Goal: Task Accomplishment & Management: Use online tool/utility

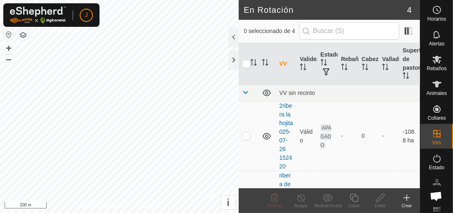
click at [437, 91] on span "Animales" at bounding box center [436, 93] width 20 height 5
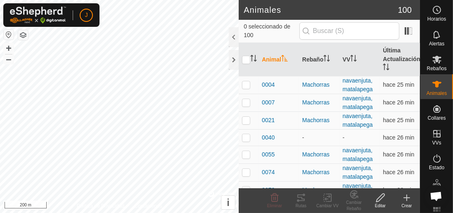
click at [233, 38] on div at bounding box center [234, 37] width 10 height 20
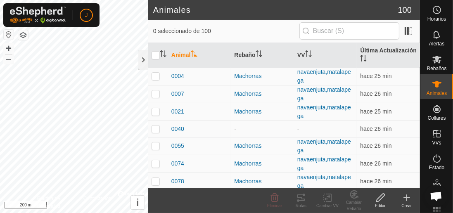
click at [302, 203] on div "Rutas" at bounding box center [301, 206] width 26 height 6
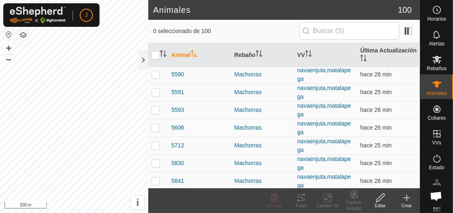
scroll to position [1085, 0]
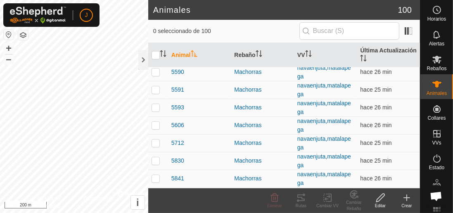
click at [187, 136] on td "5712" at bounding box center [199, 143] width 63 height 18
click at [161, 134] on td at bounding box center [158, 143] width 20 height 18
checkbox input "true"
click at [300, 203] on div "Rutas" at bounding box center [301, 206] width 26 height 6
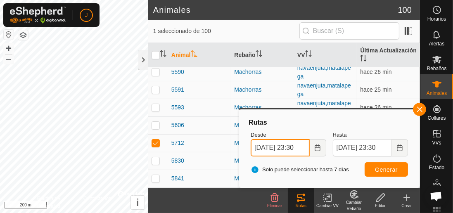
click at [280, 151] on input "18 Sep, 2025 23:30" at bounding box center [279, 147] width 59 height 17
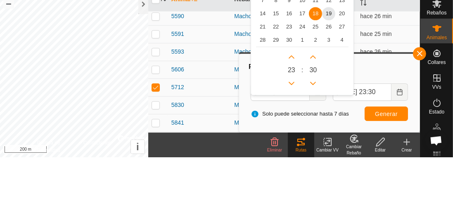
click at [304, 70] on span "17" at bounding box center [301, 69] width 13 height 13
type input "17 Sep, 2025 23:30"
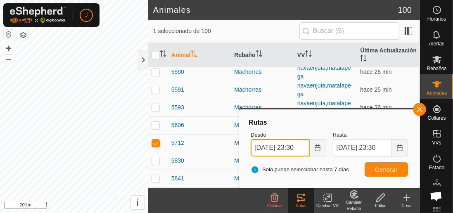
scroll to position [0, 6]
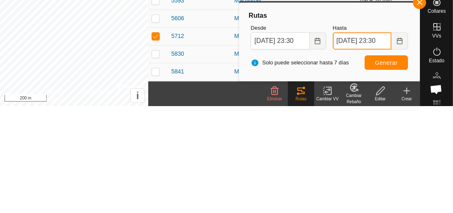
click at [351, 147] on span "19 Sep, 2025 23:30" at bounding box center [369, 147] width 75 height 17
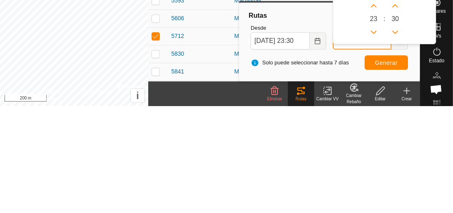
scroll to position [0, 0]
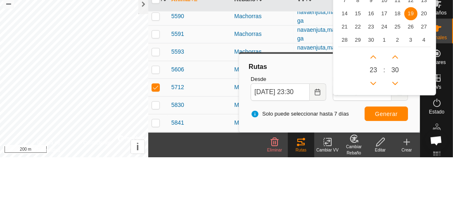
click at [412, 68] on span "19" at bounding box center [410, 69] width 13 height 13
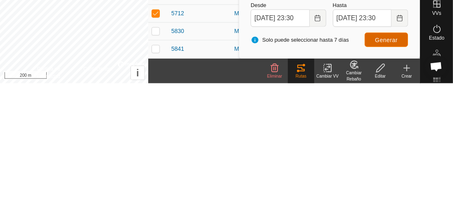
click at [383, 170] on span "Generar" at bounding box center [386, 169] width 23 height 7
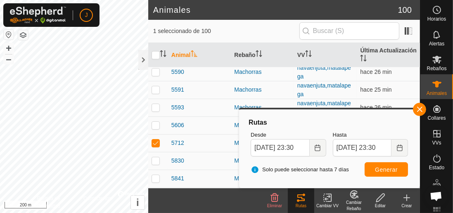
click at [142, 65] on div at bounding box center [143, 60] width 10 height 20
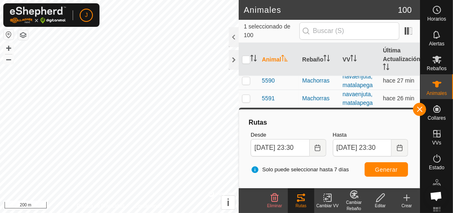
click at [393, 149] on button "Choose Date" at bounding box center [399, 147] width 16 height 17
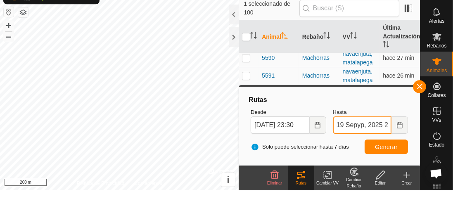
type input "19 Sepyp, 2025 23:30"
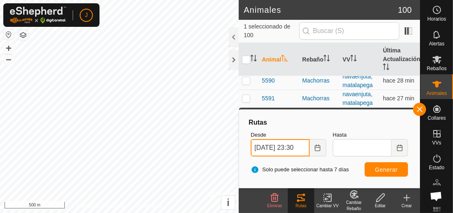
click at [287, 151] on input "17 Sep, 2025 23:30" at bounding box center [279, 147] width 59 height 17
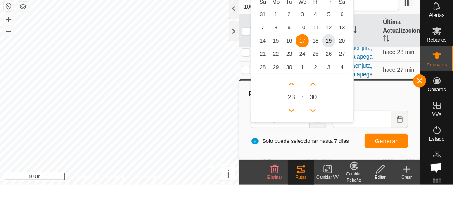
click at [317, 67] on span "18" at bounding box center [315, 69] width 13 height 13
type input "18 Sep, 2025 23:30"
type input "NaN undefined, NaN NaN:NaN"
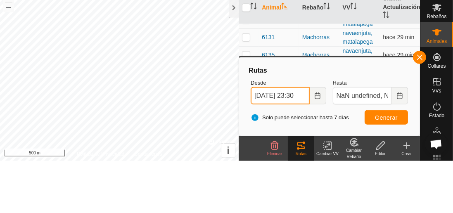
scroll to position [1273, 0]
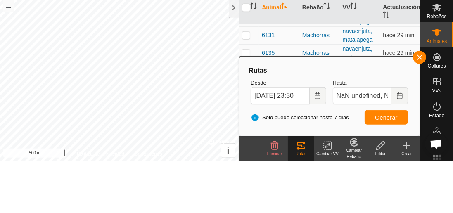
click at [418, 108] on span "button" at bounding box center [419, 109] width 7 height 7
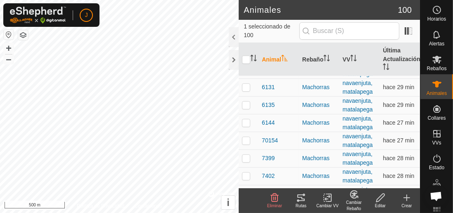
click at [229, 41] on div at bounding box center [234, 37] width 10 height 20
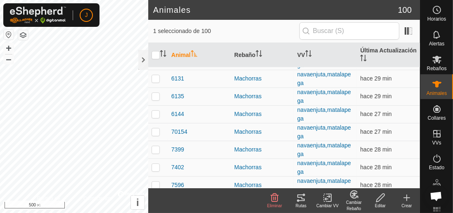
click at [302, 201] on icon at bounding box center [301, 198] width 10 height 10
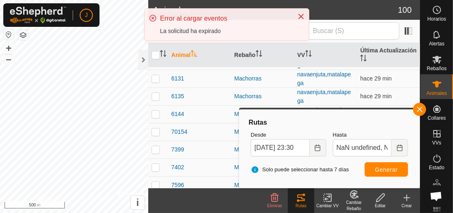
click at [301, 17] on icon "Close" at bounding box center [300, 16] width 7 height 7
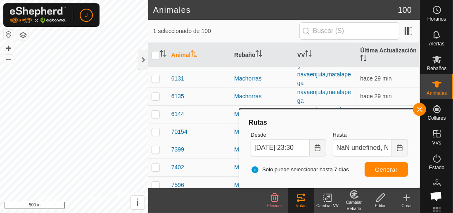
click at [341, 132] on label "Hasta" at bounding box center [369, 135] width 75 height 8
click at [341, 139] on input "NaN undefined, NaN NaN:NaN" at bounding box center [361, 147] width 59 height 17
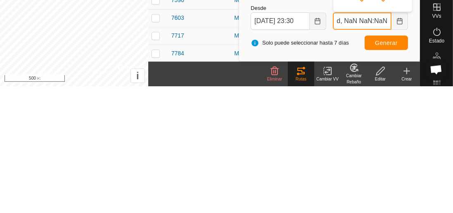
scroll to position [1320, 0]
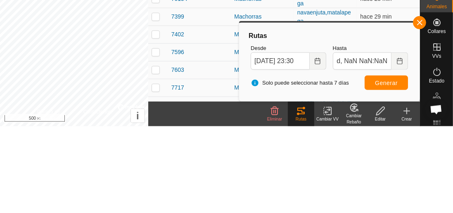
click at [423, 109] on button "button" at bounding box center [418, 109] width 13 height 13
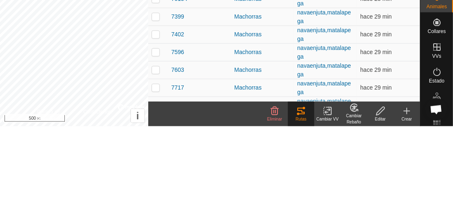
scroll to position [0, 0]
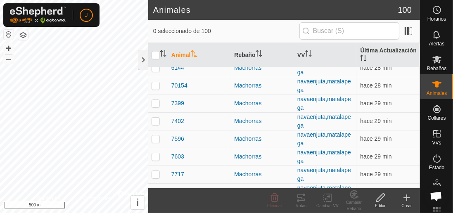
checkbox input "true"
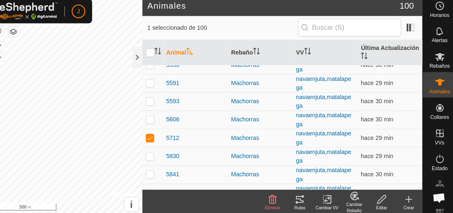
scroll to position [1087, 0]
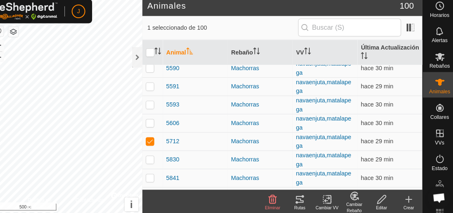
click at [198, 137] on div "5712" at bounding box center [199, 141] width 57 height 9
click at [203, 137] on div "5712" at bounding box center [199, 141] width 57 height 9
click at [304, 203] on div "Rutas" at bounding box center [301, 206] width 26 height 6
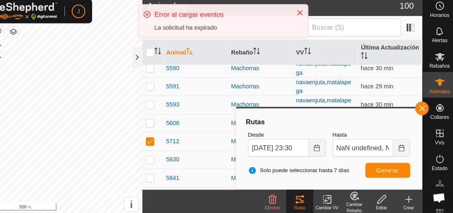
click at [299, 15] on icon "Close" at bounding box center [300, 16] width 5 height 5
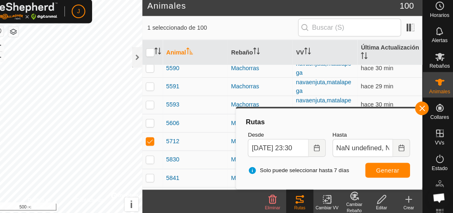
click at [339, 133] on label "Hasta" at bounding box center [369, 135] width 75 height 8
click at [339, 139] on input "NaN undefined, NaN NaN:NaN" at bounding box center [361, 147] width 59 height 17
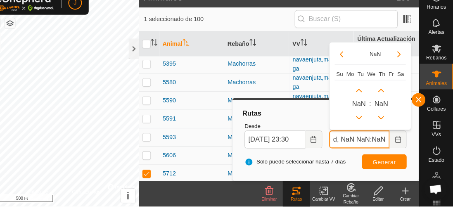
scroll to position [1048, 0]
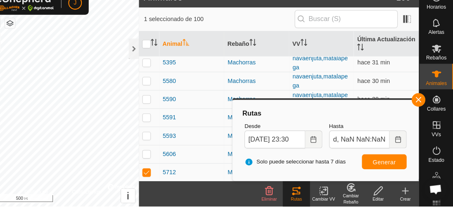
click at [391, 46] on th "Última Actualización" at bounding box center [387, 55] width 63 height 25
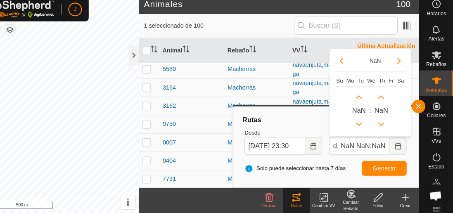
scroll to position [0, 0]
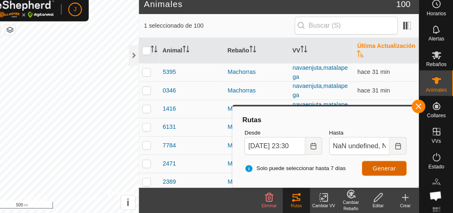
click at [389, 172] on span "Generar" at bounding box center [386, 169] width 23 height 7
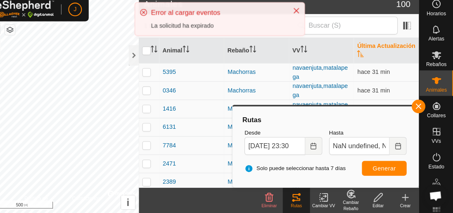
click at [304, 15] on button "Close" at bounding box center [301, 17] width 12 height 12
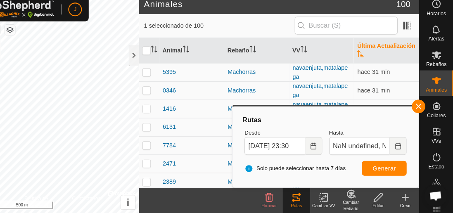
click at [342, 136] on label "Hasta" at bounding box center [369, 135] width 75 height 8
click at [342, 139] on input "NaN undefined, NaN NaN:NaN" at bounding box center [361, 147] width 59 height 17
click at [424, 108] on button "button" at bounding box center [418, 109] width 13 height 13
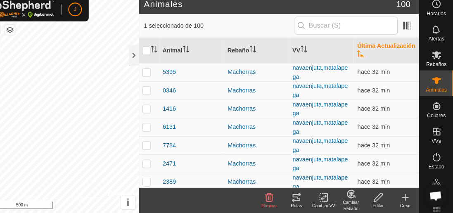
click at [306, 206] on div "Rutas" at bounding box center [301, 206] width 26 height 6
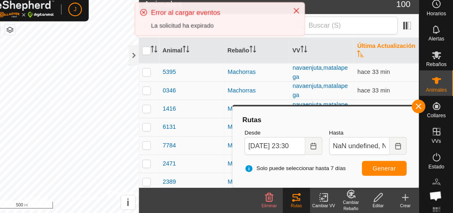
click at [301, 15] on icon "Close" at bounding box center [300, 16] width 7 height 7
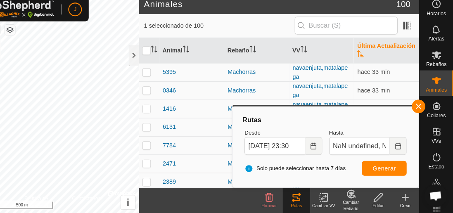
click at [399, 150] on icon "Choose Date" at bounding box center [399, 147] width 7 height 7
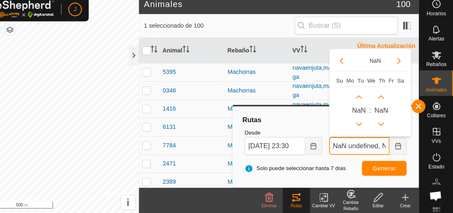
scroll to position [0, 41]
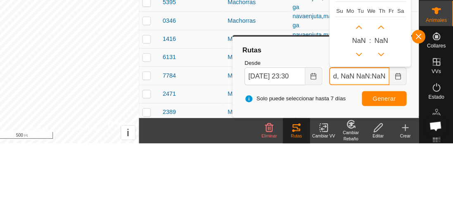
click at [366, 124] on button "Previous Hour" at bounding box center [361, 126] width 13 height 13
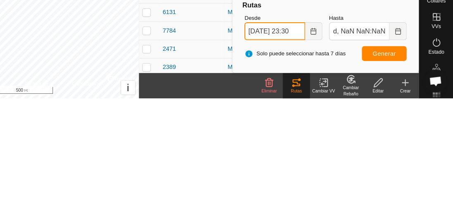
click at [295, 151] on input "18 Sep, 2025 23:30" at bounding box center [279, 147] width 59 height 17
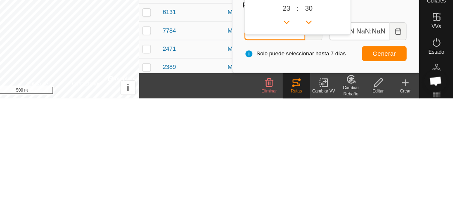
scroll to position [0, 0]
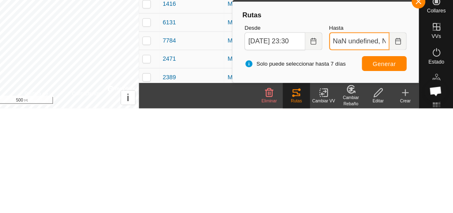
click at [369, 151] on input "NaN undefined, NaN NaN:NaN" at bounding box center [361, 147] width 59 height 17
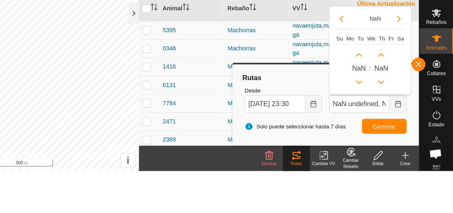
click at [399, 65] on icon "Next Month" at bounding box center [400, 65] width 7 height 7
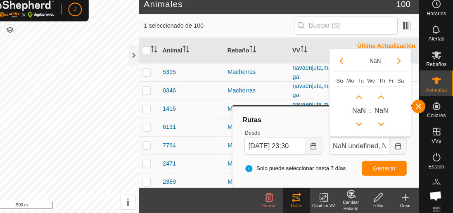
click at [346, 65] on icon "Previous Month" at bounding box center [344, 65] width 7 height 7
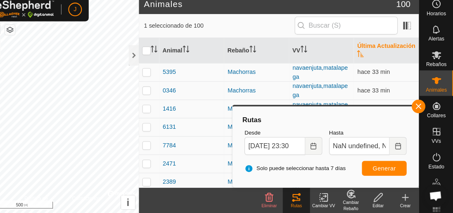
click at [417, 108] on span "button" at bounding box center [419, 109] width 7 height 7
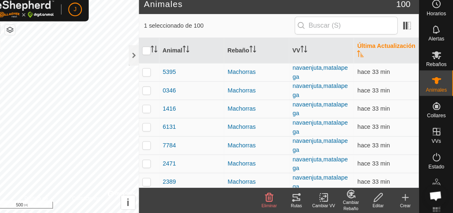
click at [297, 200] on icon at bounding box center [300, 197] width 7 height 7
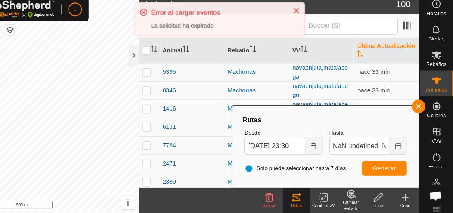
click at [319, 148] on icon "Choose Date" at bounding box center [317, 147] width 7 height 7
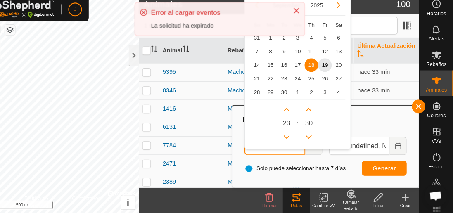
scroll to position [0, 7]
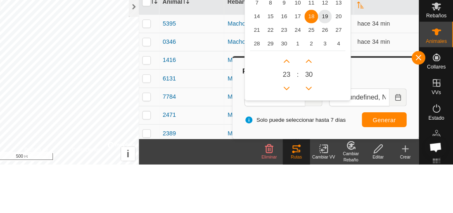
click at [301, 66] on span "17" at bounding box center [301, 69] width 13 height 13
type input "17 Sep, 2025 23:30"
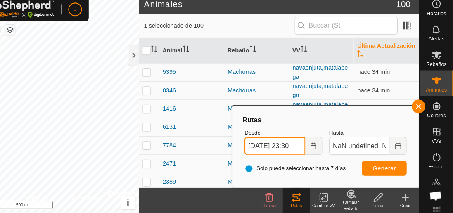
scroll to position [0, 6]
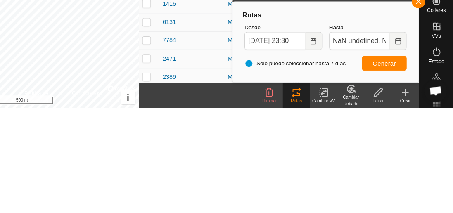
click at [401, 145] on icon "Choose Date" at bounding box center [398, 147] width 5 height 7
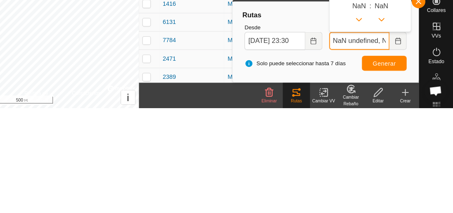
scroll to position [0, 41]
click at [384, 130] on button "Previous Minute" at bounding box center [382, 126] width 13 height 13
click at [388, 124] on button "Previous Minute" at bounding box center [382, 126] width 13 height 13
click at [390, 124] on div "NaN : NaN" at bounding box center [372, 111] width 69 height 43
click at [389, 123] on p-button "Previous Minute" at bounding box center [382, 126] width 13 height 13
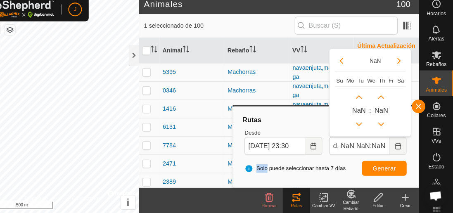
scroll to position [0, 0]
click at [387, 98] on button "Next Minute" at bounding box center [382, 100] width 13 height 13
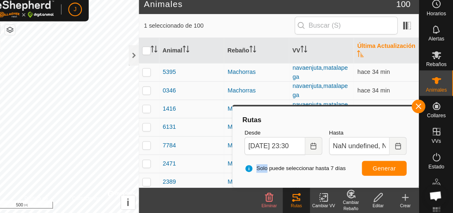
click at [320, 109] on div "Rutas Desde 17 Sep, 2025 23:30 Hasta NaN undefined, NaN NaN:NaN NaN Su Mo Tu We…" at bounding box center [328, 148] width 181 height 80
click at [379, 152] on input "NaN undefined, NaN NaN:NaN" at bounding box center [361, 147] width 59 height 17
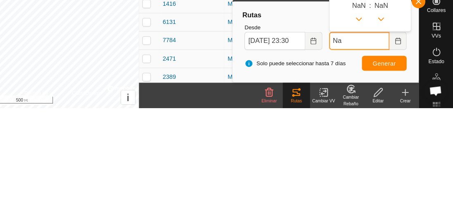
type input "N"
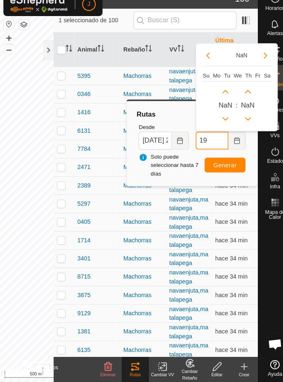
click at [208, 151] on input "19" at bounding box center [206, 147] width 32 height 17
type input "19"
click at [253, 67] on button "Next Month" at bounding box center [257, 65] width 13 height 13
click at [259, 68] on icon "Next Month" at bounding box center [257, 65] width 7 height 7
click at [260, 67] on icon "Next Month" at bounding box center [257, 65] width 7 height 7
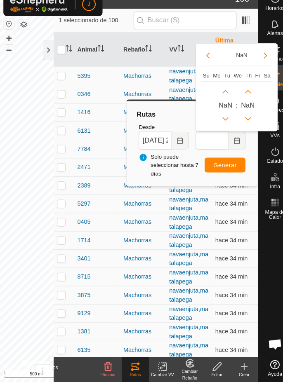
click at [261, 68] on icon "Next Month" at bounding box center [257, 65] width 7 height 7
click at [253, 78] on div "NaN Su Mo Tu We Th Fr Sa" at bounding box center [229, 75] width 69 height 32
click at [245, 86] on th "Th" at bounding box center [240, 85] width 9 height 12
click at [236, 84] on th "Th" at bounding box center [240, 85] width 9 height 12
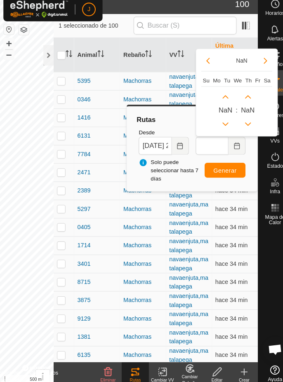
click at [223, 96] on button "Next Hour" at bounding box center [218, 100] width 13 height 13
click at [243, 115] on span "NaN" at bounding box center [240, 113] width 13 height 10
click at [245, 123] on button "Previous Minute" at bounding box center [240, 126] width 13 height 13
click at [250, 123] on div "NaN : NaN" at bounding box center [229, 111] width 69 height 43
click at [246, 124] on button "Previous Minute" at bounding box center [240, 126] width 13 height 13
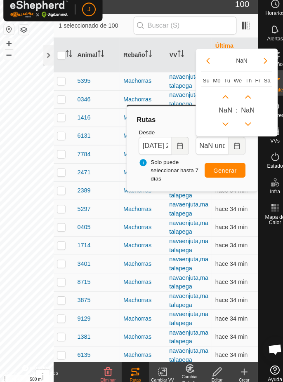
click at [247, 124] on div "NaN : NaN" at bounding box center [229, 111] width 69 height 43
click at [249, 123] on div "NaN : NaN" at bounding box center [229, 111] width 69 height 43
click at [245, 122] on button "Previous Minute" at bounding box center [240, 126] width 13 height 13
click at [247, 121] on div "NaN : NaN" at bounding box center [229, 111] width 69 height 43
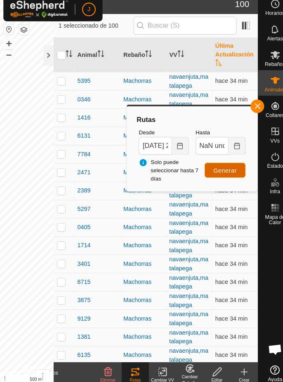
click at [214, 172] on span "Generar" at bounding box center [218, 171] width 23 height 7
click at [215, 148] on input "NaN undefined, NaN NaN:NaN" at bounding box center [206, 147] width 32 height 17
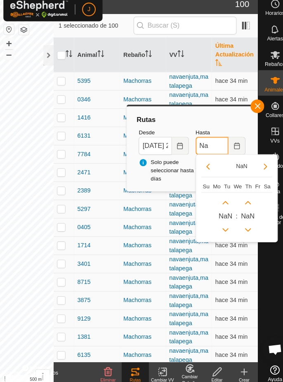
type input "N"
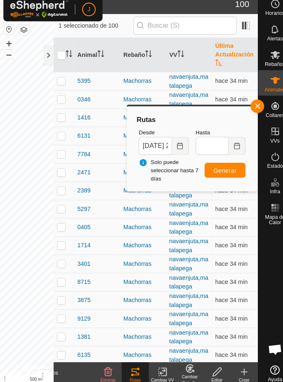
click at [251, 111] on span "button" at bounding box center [249, 109] width 7 height 7
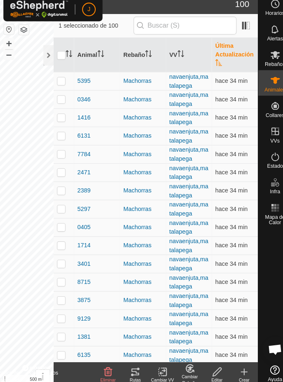
click at [59, 85] on p-checkbox at bounding box center [59, 84] width 8 height 7
click at [136, 212] on tracks-svg-icon at bounding box center [131, 367] width 26 height 10
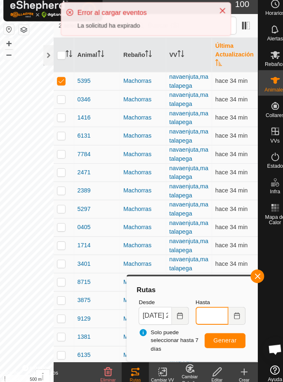
click at [207, 212] on input "Hasta" at bounding box center [206, 312] width 32 height 17
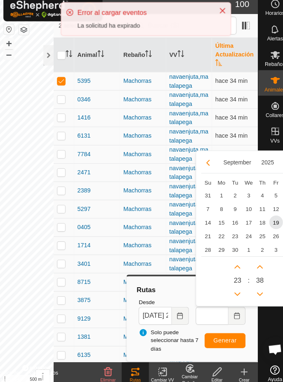
click at [229, 212] on button "Choose Date" at bounding box center [230, 312] width 16 height 17
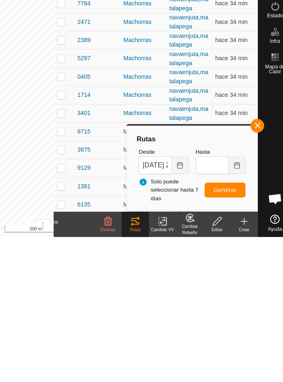
click at [252, 212] on button "button" at bounding box center [249, 274] width 13 height 13
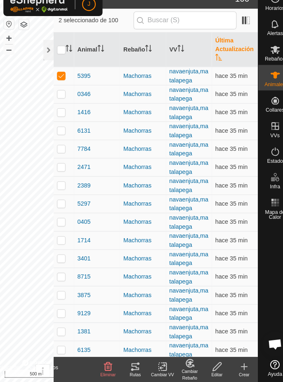
click at [53, 84] on td at bounding box center [62, 85] width 20 height 18
checkbox input "false"
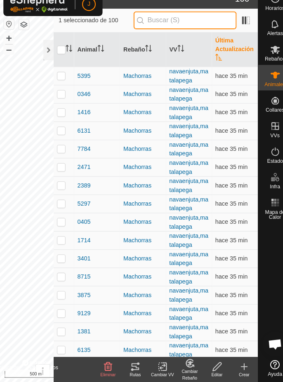
click at [187, 29] on input "text" at bounding box center [180, 30] width 100 height 17
type input "57"
checkbox input "true"
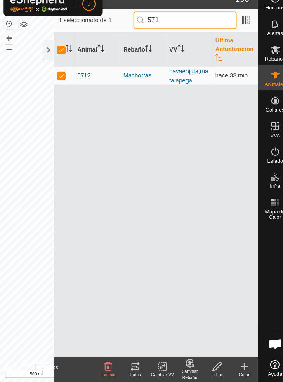
type input "571"
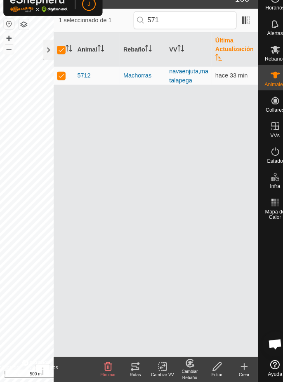
click at [130, 194] on div "Animal Rebaño VV Última Actualización 5712 Machorras navaenjuta,matalapega hace…" at bounding box center [151, 200] width 198 height 315
click at [59, 85] on p-checkbox at bounding box center [59, 84] width 8 height 7
checkbox input "false"
click at [59, 88] on td at bounding box center [62, 85] width 20 height 18
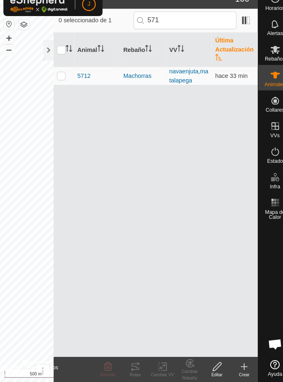
checkbox input "true"
click at [136, 212] on tracks-svg-icon at bounding box center [131, 367] width 26 height 10
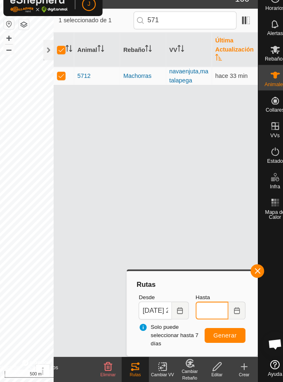
click at [214, 212] on input "Hasta" at bounding box center [206, 312] width 32 height 17
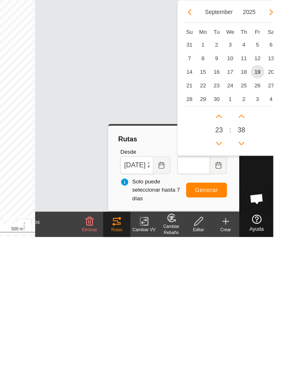
click at [266, 212] on span "19" at bounding box center [267, 221] width 13 height 13
type input "19 Sep, 2025 23:38"
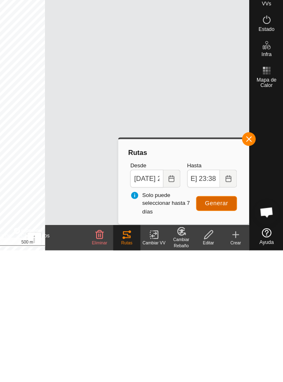
click at [229, 212] on span "Generar" at bounding box center [218, 336] width 23 height 7
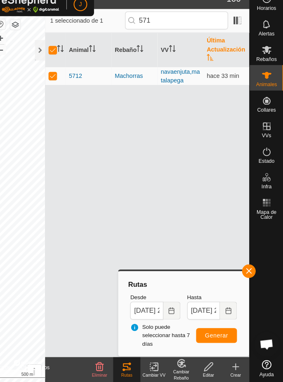
click at [45, 59] on div at bounding box center [47, 60] width 10 height 20
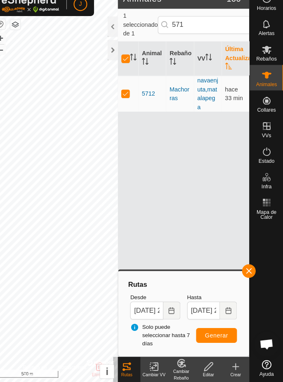
click at [118, 61] on div at bounding box center [118, 60] width 10 height 20
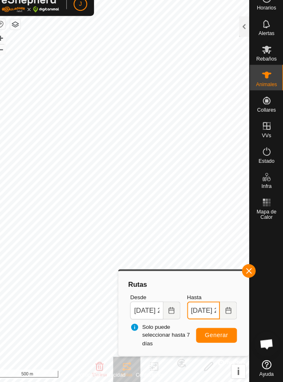
click at [208, 212] on input "19 Sep, 2025 23:38" at bounding box center [206, 312] width 32 height 17
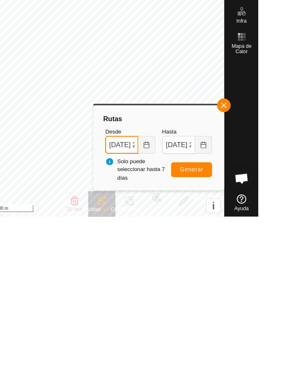
click at [154, 212] on input "17 Sep, 2025 23:30" at bounding box center [150, 312] width 32 height 17
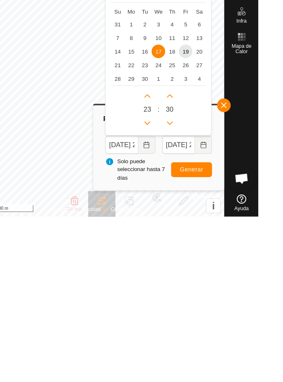
click at [200, 212] on span "18" at bounding box center [199, 221] width 13 height 13
type input "18 Sep, 2025 23:30"
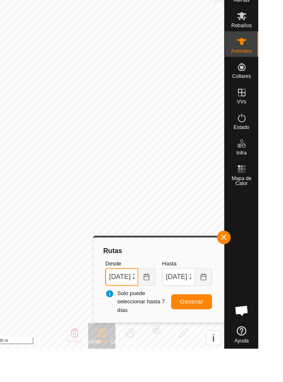
scroll to position [0, 33]
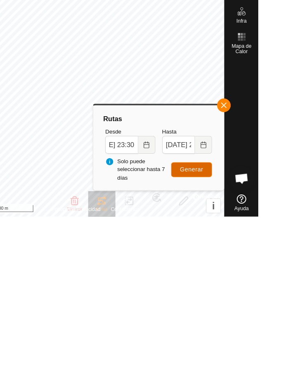
click at [224, 212] on span "Generar" at bounding box center [218, 336] width 23 height 7
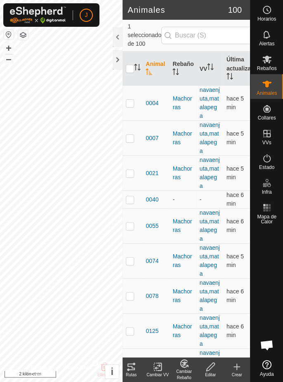
click at [120, 65] on div at bounding box center [118, 60] width 10 height 20
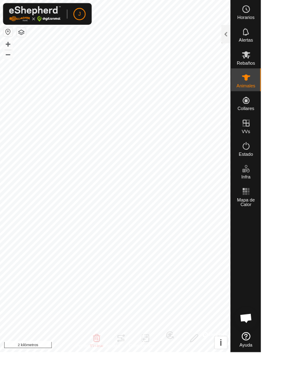
checkbox input "false"
checkbox input "true"
checkbox input "false"
